Goal: Task Accomplishment & Management: Complete application form

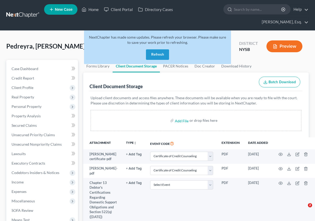
select select "0"
click at [26, 15] on link at bounding box center [23, 15] width 34 height 9
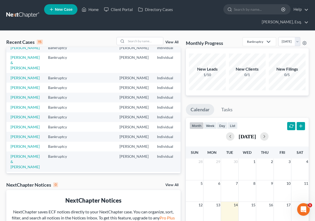
scroll to position [82, 0]
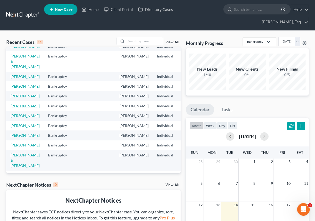
click at [23, 108] on link "[PERSON_NAME]" at bounding box center [25, 106] width 29 height 4
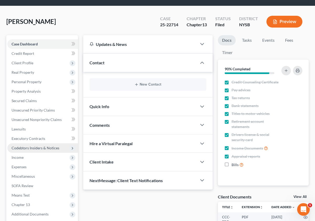
scroll to position [30, 0]
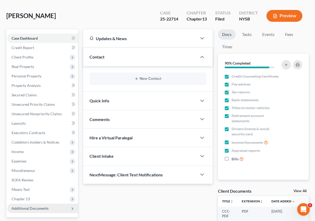
click at [29, 208] on span "Additional Documents" at bounding box center [30, 208] width 37 height 4
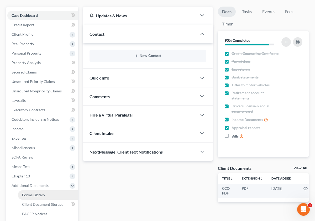
scroll to position [59, 0]
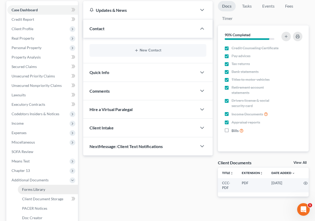
click at [39, 192] on link "Forms Library" at bounding box center [48, 189] width 60 height 9
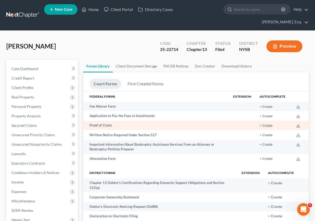
click at [124, 129] on td "Proof of Claim" at bounding box center [156, 125] width 146 height 9
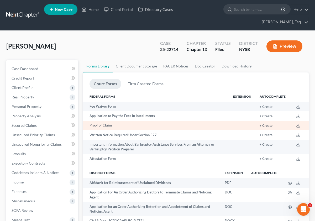
click at [104, 125] on td "Proof of Claim" at bounding box center [156, 125] width 146 height 9
click at [268, 127] on button "+ Create" at bounding box center [266, 125] width 13 height 3
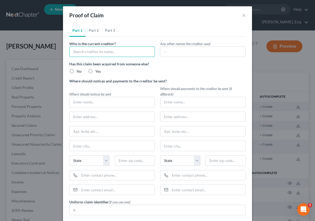
click at [114, 53] on input "text" at bounding box center [112, 51] width 86 height 11
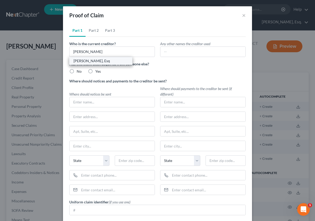
click at [101, 61] on div "[PERSON_NAME], Esq" at bounding box center [101, 60] width 55 height 5
type input "[PERSON_NAME], Esq"
type input "[STREET_ADDRESS]"
type input "[GEOGRAPHIC_DATA]"
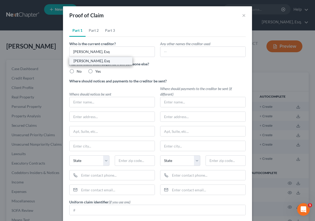
select select "35"
type input "10591"
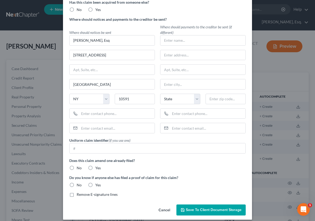
scroll to position [62, 0]
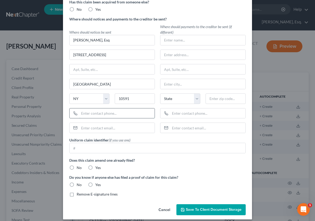
click at [93, 115] on input "text" at bounding box center [116, 113] width 75 height 10
type input "[PHONE_NUMBER]"
type input "[EMAIL_ADDRESS][DOMAIN_NAME]"
click at [77, 168] on label "No" at bounding box center [79, 167] width 5 height 5
click at [79, 168] on input "No" at bounding box center [80, 166] width 3 height 3
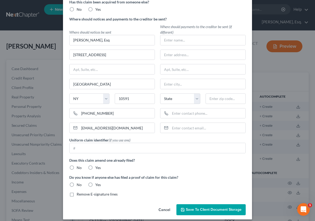
radio input "true"
click at [77, 186] on label "No" at bounding box center [79, 184] width 5 height 5
click at [79, 186] on input "No" at bounding box center [80, 183] width 3 height 3
radio input "true"
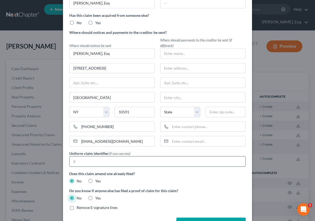
scroll to position [0, 0]
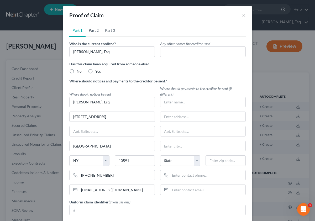
click at [94, 32] on link "Part 2" at bounding box center [94, 30] width 16 height 13
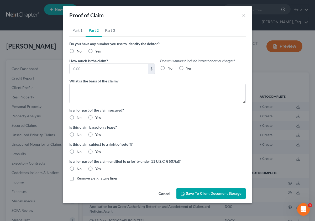
click at [77, 51] on label "No" at bounding box center [79, 51] width 5 height 5
click at [79, 51] on input "No" at bounding box center [80, 50] width 3 height 3
radio input "true"
click at [125, 70] on input "text" at bounding box center [109, 69] width 79 height 10
type input "3,500"
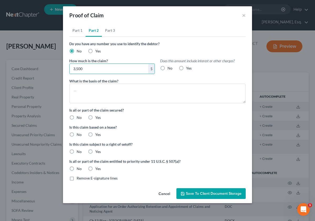
click at [168, 68] on label "No" at bounding box center [170, 68] width 5 height 5
click at [170, 68] on input "No" at bounding box center [171, 67] width 3 height 3
radio input "true"
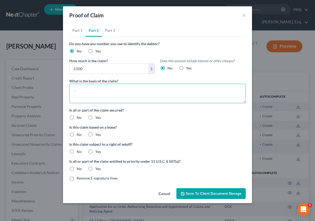
click at [147, 92] on textarea at bounding box center [157, 93] width 176 height 19
type textarea "Attorneys fees base legal fee"
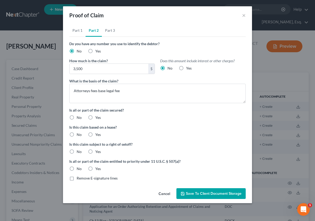
click at [77, 117] on label "No" at bounding box center [79, 117] width 5 height 5
click at [79, 117] on input "No" at bounding box center [80, 116] width 3 height 3
radio input "true"
click at [77, 135] on label "No" at bounding box center [79, 134] width 5 height 5
click at [79, 135] on input "No" at bounding box center [80, 133] width 3 height 3
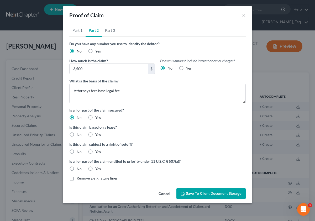
radio input "true"
click at [77, 152] on label "No" at bounding box center [79, 151] width 5 height 5
click at [79, 152] on input "No" at bounding box center [80, 150] width 3 height 3
radio input "true"
click at [95, 168] on label "Yes" at bounding box center [98, 168] width 6 height 5
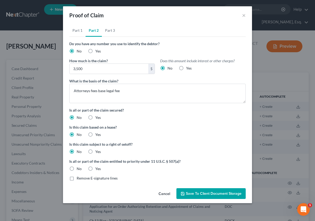
click at [97, 168] on input "Yes" at bounding box center [98, 167] width 3 height 3
radio input "true"
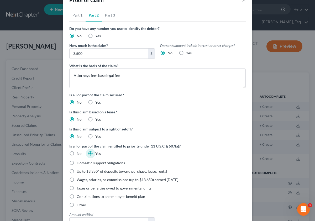
scroll to position [28, 0]
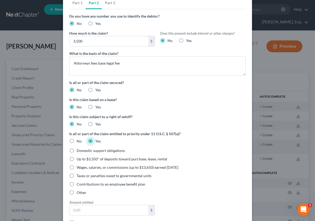
click at [84, 194] on span "Other" at bounding box center [82, 192] width 10 height 4
click at [82, 194] on input "Other" at bounding box center [80, 191] width 3 height 3
radio input "true"
click at [127, 210] on input "text" at bounding box center [112, 210] width 85 height 10
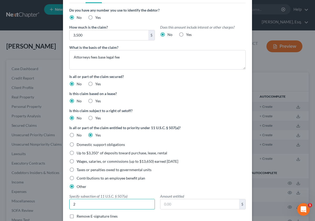
scroll to position [35, 0]
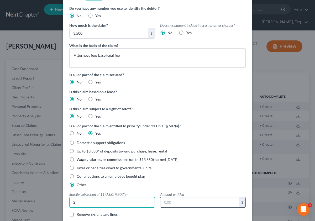
type input "2"
click at [171, 204] on input "text" at bounding box center [199, 203] width 79 height 10
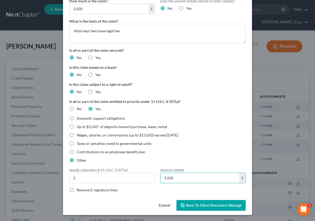
scroll to position [60, 0]
type input "3,500"
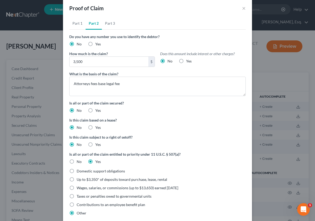
scroll to position [0, 0]
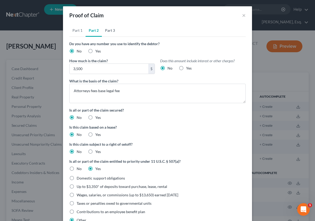
click at [108, 32] on link "Part 3" at bounding box center [110, 30] width 16 height 13
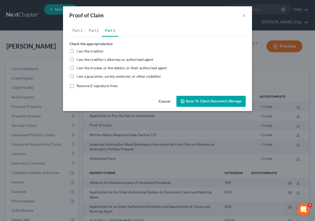
click at [92, 52] on span "I am the creditor" at bounding box center [90, 51] width 27 height 4
click at [82, 52] on input "I am the creditor" at bounding box center [80, 50] width 3 height 3
radio input "true"
click at [199, 103] on span "Save to Client Document Storage" at bounding box center [214, 101] width 56 height 4
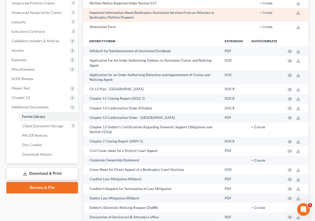
scroll to position [206, 0]
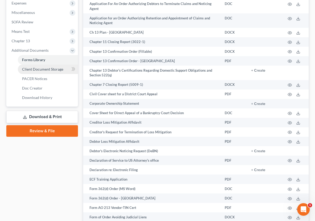
click at [38, 71] on link "Client Document Storage" at bounding box center [48, 69] width 60 height 9
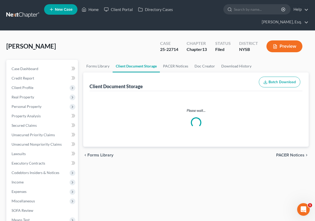
select select "0"
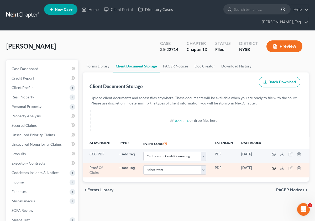
click at [272, 169] on icon "button" at bounding box center [274, 168] width 4 height 3
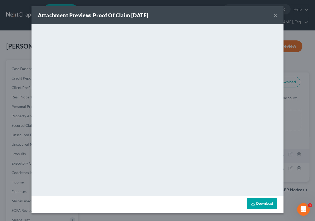
click at [265, 204] on link "Download" at bounding box center [262, 203] width 30 height 11
click at [277, 17] on button "×" at bounding box center [276, 15] width 4 height 6
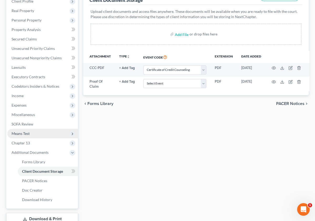
scroll to position [91, 0]
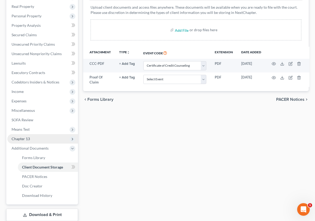
click at [29, 138] on span "Chapter 13" at bounding box center [21, 139] width 18 height 4
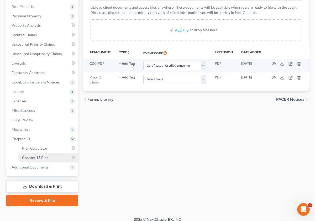
click at [39, 159] on span "Chapter 13 Plan" at bounding box center [35, 157] width 27 height 4
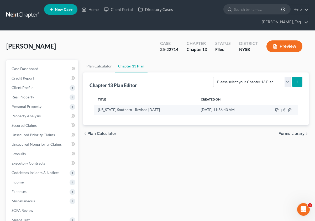
click at [116, 111] on td "[US_STATE] Southern - Revised [DATE]" at bounding box center [145, 110] width 103 height 10
click at [283, 111] on icon "button" at bounding box center [284, 109] width 2 height 2
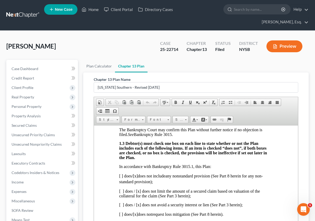
scroll to position [204, 0]
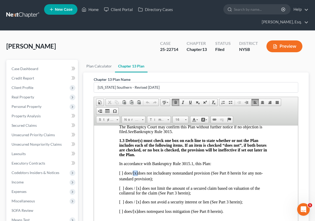
drag, startPoint x: 137, startPoint y: 178, endPoint x: 142, endPoint y: 179, distance: 4.2
click at [138, 175] on span "[x]" at bounding box center [135, 173] width 5 height 4
copy span "[x]"
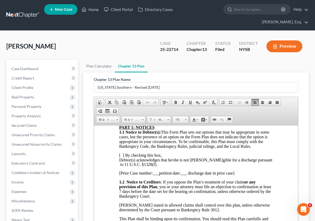
scroll to position [17, 0]
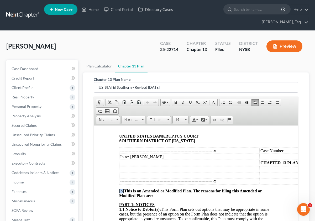
drag, startPoint x: 120, startPoint y: 191, endPoint x: 123, endPoint y: 191, distance: 3.9
click at [123, 191] on span "[o] This is an Amended or Modified Plan. The reasons for filing this Amended or…" at bounding box center [190, 193] width 143 height 9
paste body
click at [171, 196] on p "[x] This is an Amended or Modified Plan. The reasons for filing this Amended or…" at bounding box center [196, 193] width 154 height 9
click at [188, 198] on strong "This is an Amended or Modified Plan. The reasons for filing this Amended or Mod…" at bounding box center [191, 193] width 144 height 9
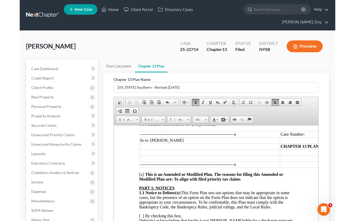
scroll to position [50, 0]
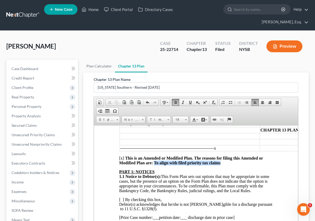
drag, startPoint x: 211, startPoint y: 163, endPoint x: 154, endPoint y: 165, distance: 57.3
click at [154, 165] on p "[x] This is an Amended or Modified Plan. The reasons for filing this Amended or…" at bounding box center [196, 160] width 154 height 9
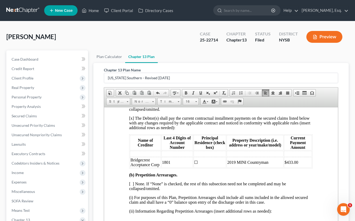
scroll to position [505, 0]
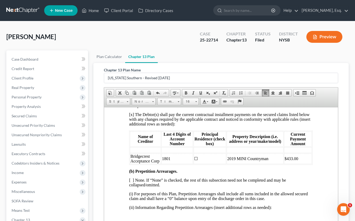
click at [141, 163] on span "Bridgecrest Acceptance Corp" at bounding box center [144, 158] width 29 height 9
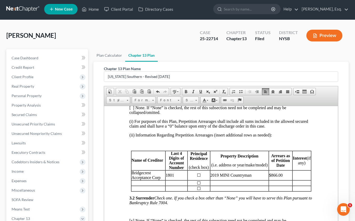
scroll to position [581, 0]
drag, startPoint x: 273, startPoint y: 186, endPoint x: 276, endPoint y: 187, distance: 3.0
click at [276, 177] on p "$866.00" at bounding box center [279, 175] width 23 height 5
click at [304, 177] on p at bounding box center [301, 175] width 18 height 5
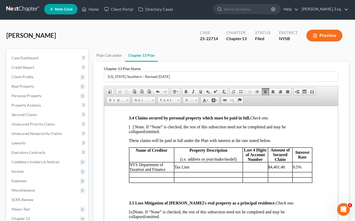
scroll to position [751, 1]
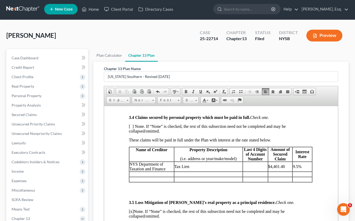
click at [278, 169] on p "$4,401.40" at bounding box center [280, 166] width 24 height 5
click at [284, 169] on p "$4,402 .40" at bounding box center [280, 166] width 24 height 5
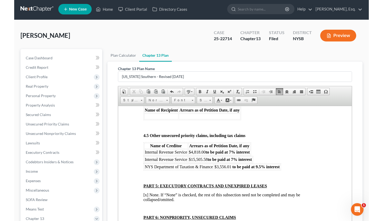
scroll to position [1144, 0]
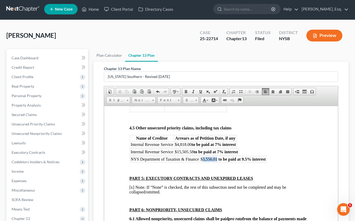
drag, startPoint x: 203, startPoint y: 181, endPoint x: 216, endPoint y: 181, distance: 13.9
click at [216, 162] on p "$ 3,556.01 to be paid at 9.5% interest" at bounding box center [232, 159] width 65 height 5
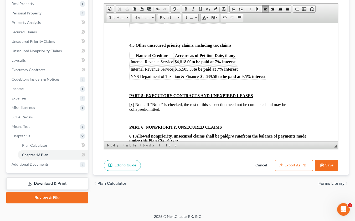
scroll to position [86, 0]
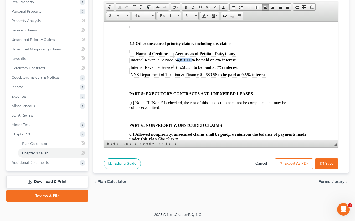
drag, startPoint x: 177, startPoint y: 82, endPoint x: 191, endPoint y: 81, distance: 14.0
click at [191, 62] on span "$4,818.00" at bounding box center [182, 60] width 17 height 4
drag, startPoint x: 131, startPoint y: 89, endPoint x: 239, endPoint y: 89, distance: 108.2
click at [239, 71] on table "Internal Revenue Service $15,505.58 to be paid at 7% interest" at bounding box center [184, 67] width 110 height 7
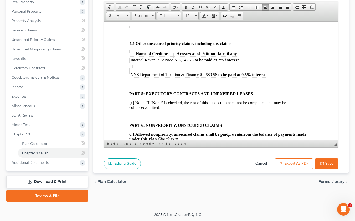
click at [180, 87] on p at bounding box center [220, 84] width 183 height 5
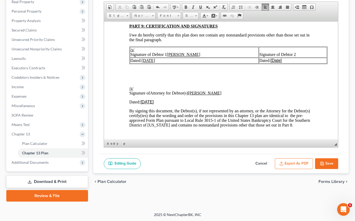
scroll to position [1400, 0]
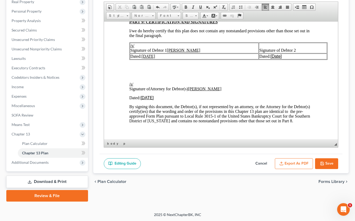
drag, startPoint x: 142, startPoint y: 83, endPoint x: 168, endPoint y: 83, distance: 26.3
click at [168, 59] on td "Dated: [DATE]" at bounding box center [193, 56] width 129 height 6
drag, startPoint x: 141, startPoint y: 125, endPoint x: 168, endPoint y: 123, distance: 26.6
click at [168, 100] on p "​ Dated: [DATE]" at bounding box center [220, 97] width 183 height 5
click at [175, 53] on td "/s/ Signature of Debtor 1 [PERSON_NAME]" at bounding box center [193, 48] width 129 height 11
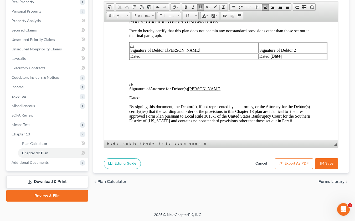
click at [187, 91] on p "/s/ Signature of Attorney for Debtor(s) [PERSON_NAME]" at bounding box center [220, 86] width 183 height 9
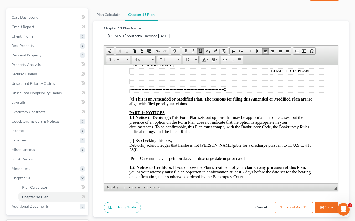
scroll to position [48, 0]
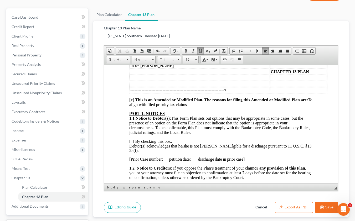
click at [168, 107] on span "This is an Amended or Modified Plan. The reasons for filing this Amended or Mod…" at bounding box center [220, 101] width 183 height 9
click at [184, 107] on p "[x] This is an Amended or Modified Plan. The reasons for filing this Amended or…" at bounding box center [220, 101] width 183 height 9
click at [161, 107] on span "This is an Amended or Modified Plan. The reasons for filing this Amended or Mod…" at bounding box center [220, 101] width 183 height 9
click at [215, 107] on p "[x] This is an Amended or Modified Plan. The reasons for filing this Amended or…" at bounding box center [220, 101] width 183 height 9
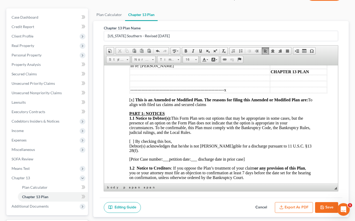
click at [200, 106] on span "This is an Amended or Modified Plan. The reasons for filing this Amended or Mod…" at bounding box center [220, 101] width 183 height 9
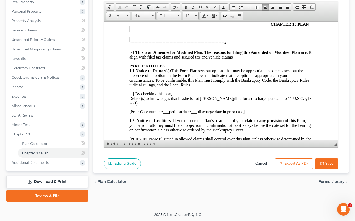
scroll to position [64, 0]
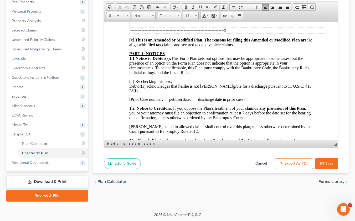
click at [299, 164] on button "Export as PDF" at bounding box center [294, 163] width 38 height 11
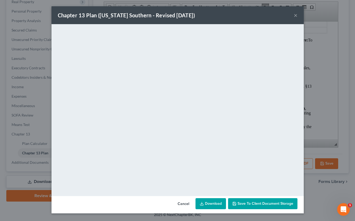
click at [207, 203] on link "Download" at bounding box center [210, 203] width 30 height 11
click at [185, 204] on button "Cancel" at bounding box center [183, 204] width 20 height 11
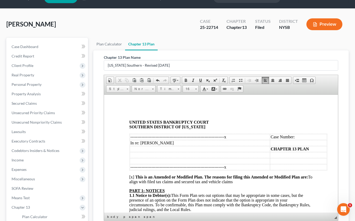
scroll to position [9, 0]
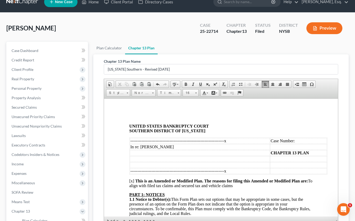
click at [303, 142] on td "Case Number:" at bounding box center [298, 141] width 57 height 6
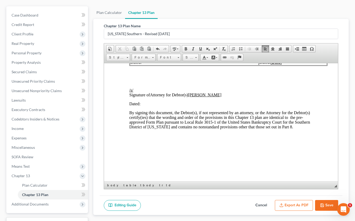
scroll to position [86, 0]
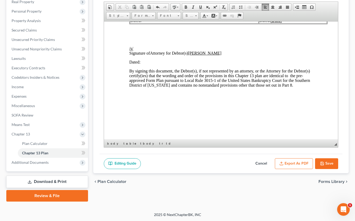
click at [300, 164] on button "Export as PDF" at bounding box center [294, 163] width 38 height 11
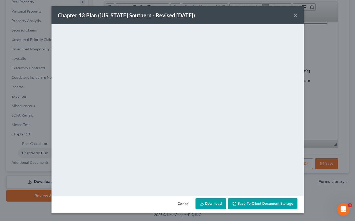
click at [211, 203] on link "Download" at bounding box center [210, 203] width 30 height 11
